Goal: Task Accomplishment & Management: Manage account settings

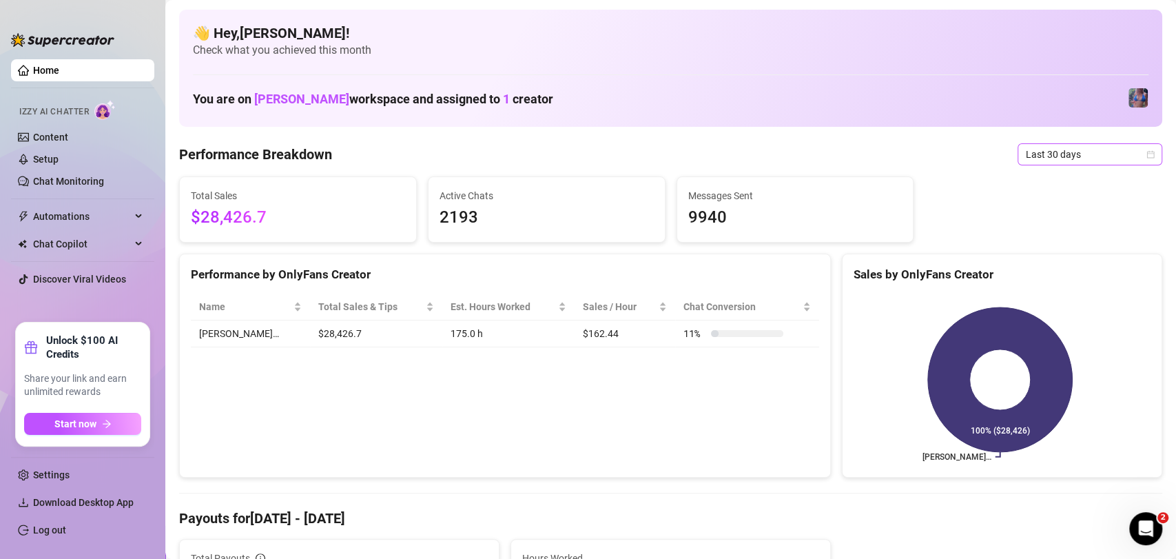
click at [1051, 157] on span "Last 30 days" at bounding box center [1090, 154] width 128 height 21
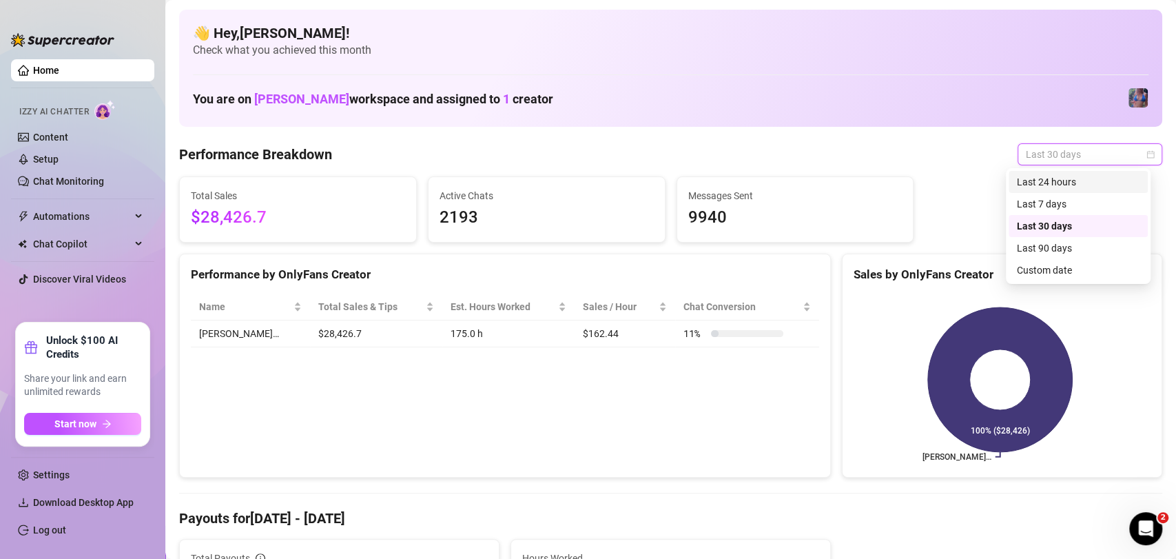
click at [1075, 185] on div "Last 24 hours" at bounding box center [1078, 181] width 123 height 15
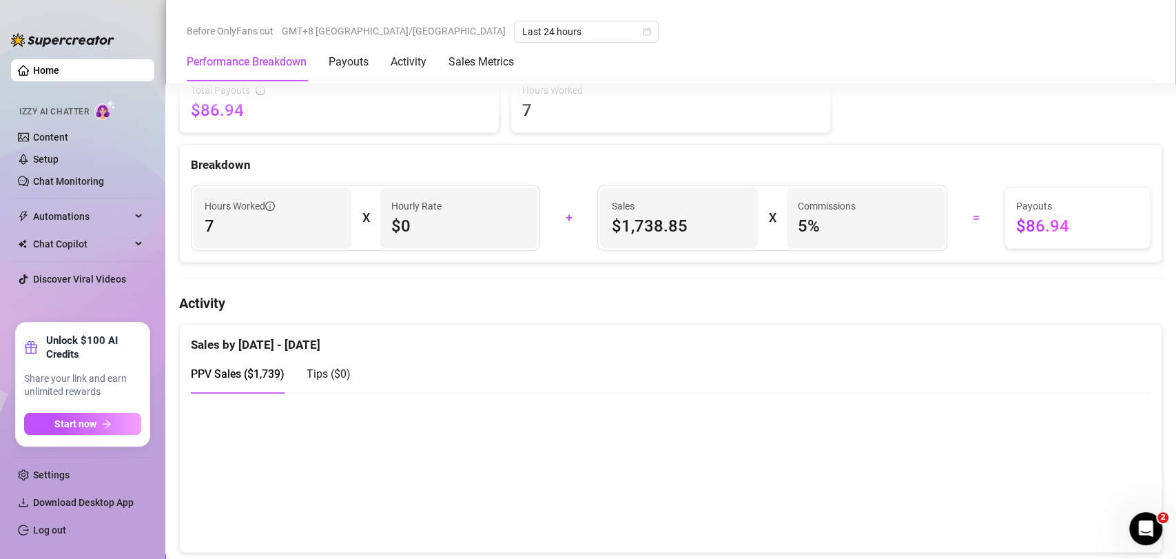
scroll to position [459, 0]
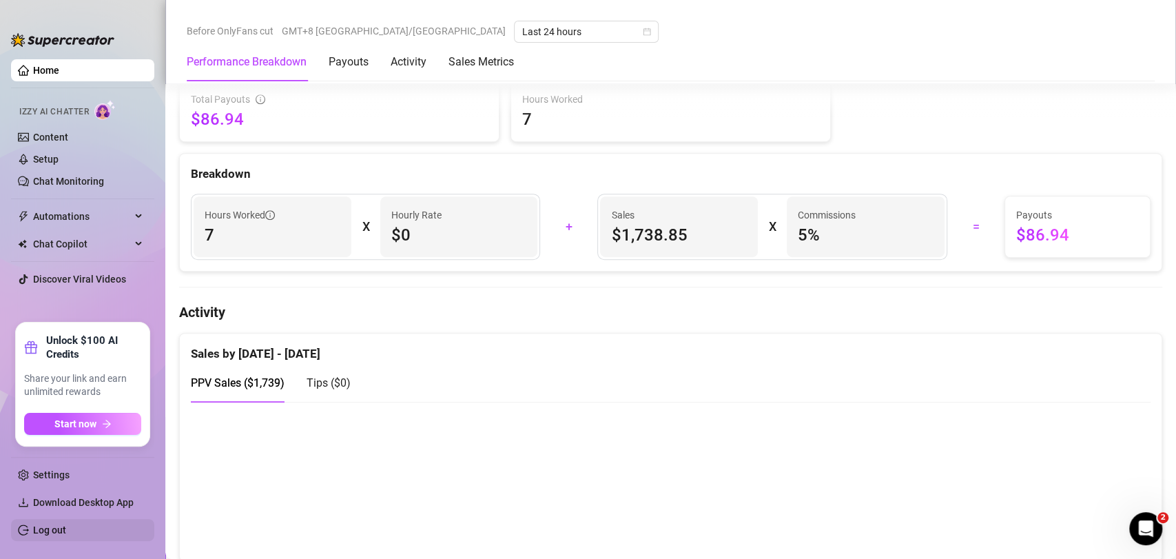
click at [66, 532] on link "Log out" at bounding box center [49, 529] width 33 height 11
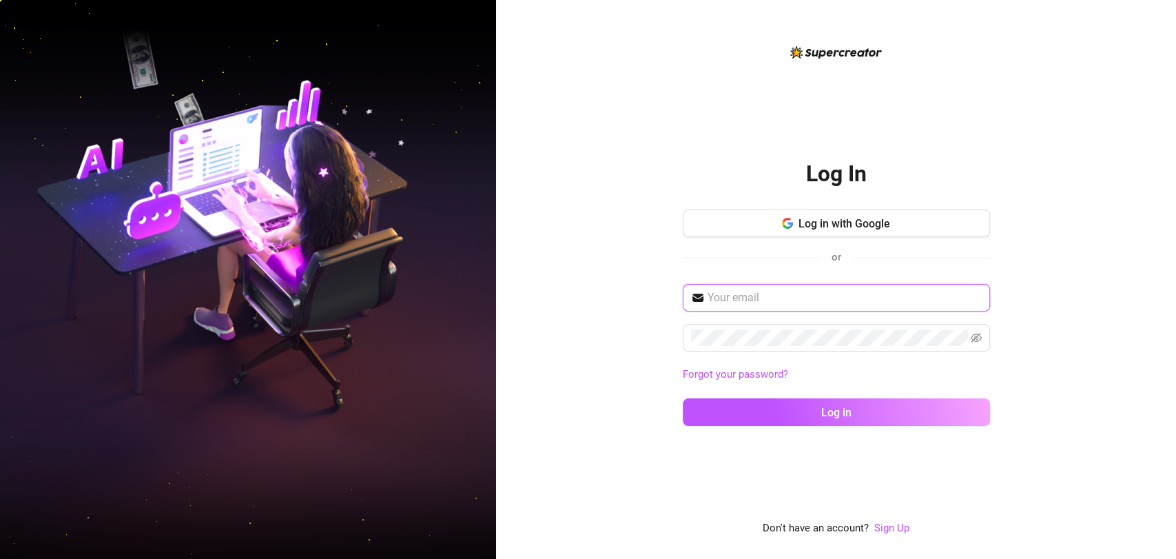
click at [857, 289] on input "text" at bounding box center [844, 297] width 274 height 17
type input "[EMAIL_ADDRESS][DOMAIN_NAME]"
click at [683, 398] on button "Log in" at bounding box center [836, 412] width 307 height 28
